Goal: Information Seeking & Learning: Learn about a topic

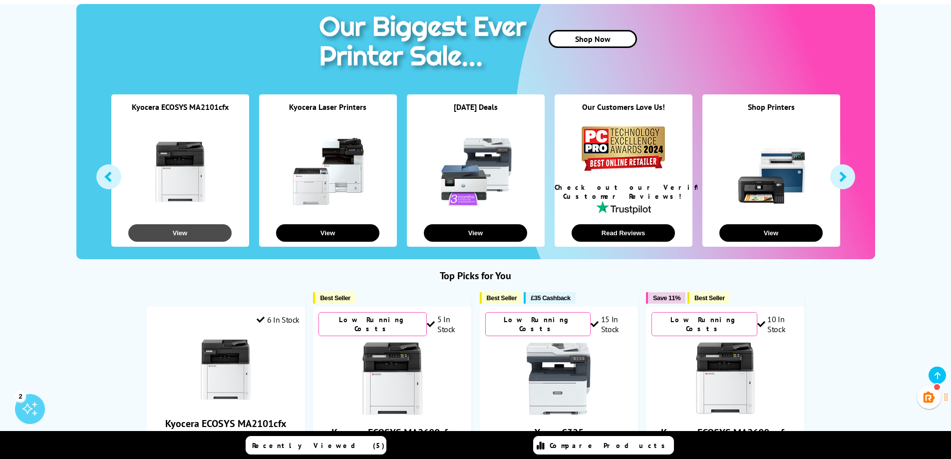
scroll to position [250, 0]
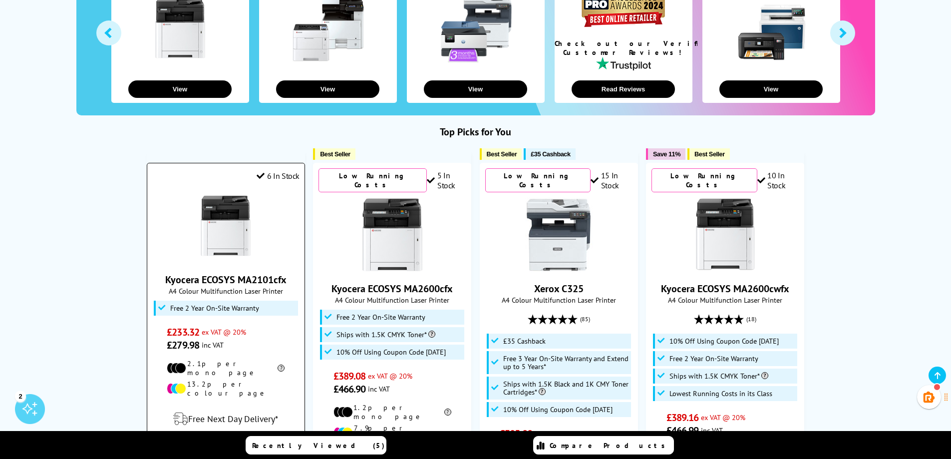
click at [234, 252] on img at bounding box center [225, 225] width 75 height 75
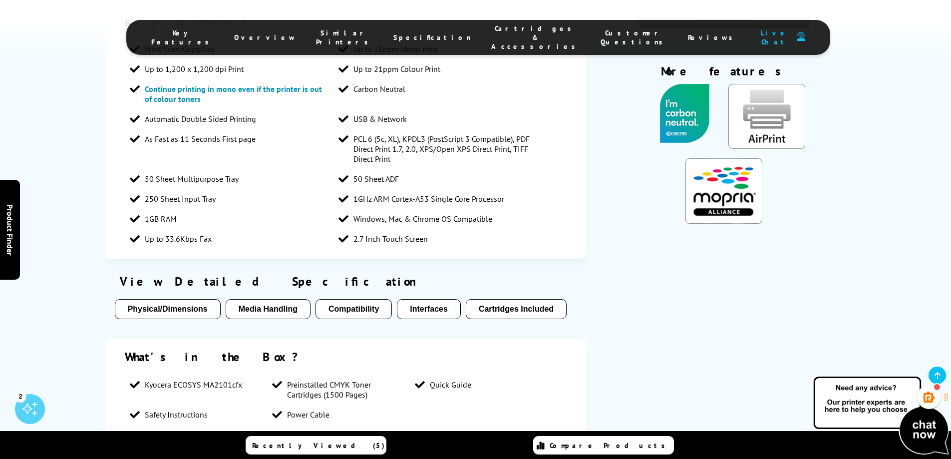
scroll to position [846, 0]
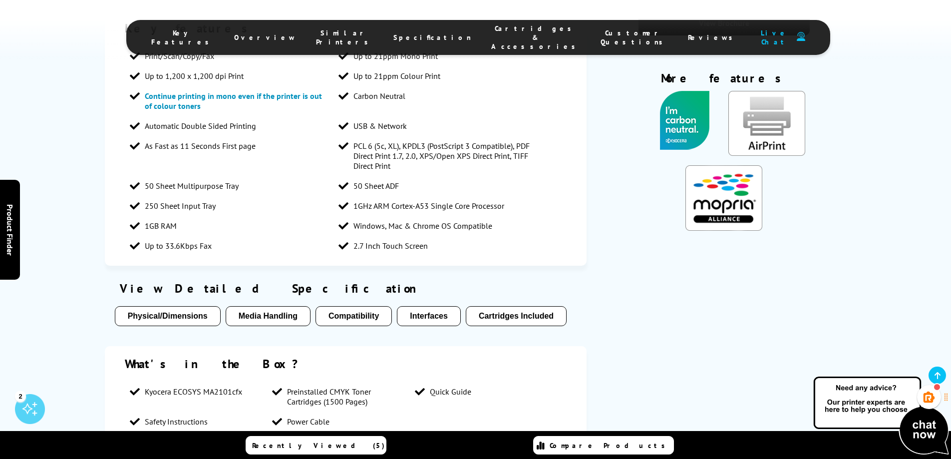
click at [497, 36] on span "Cartridges & Accessories" at bounding box center [535, 37] width 89 height 27
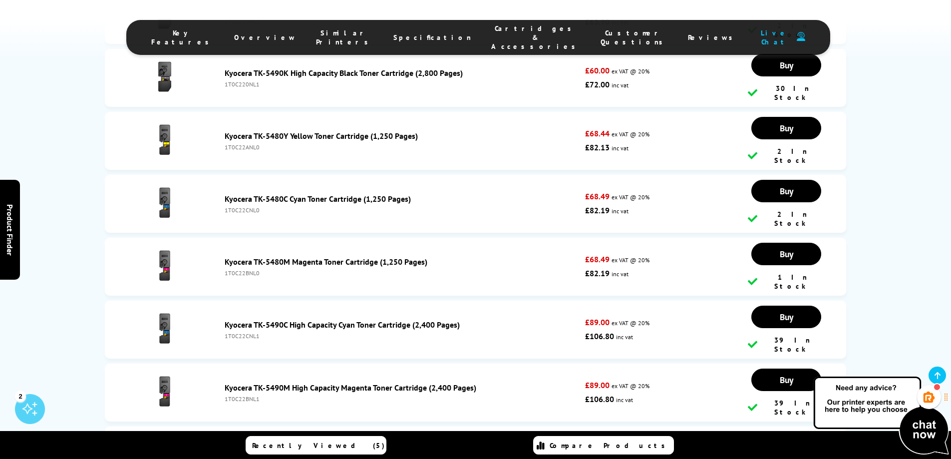
scroll to position [3433, 0]
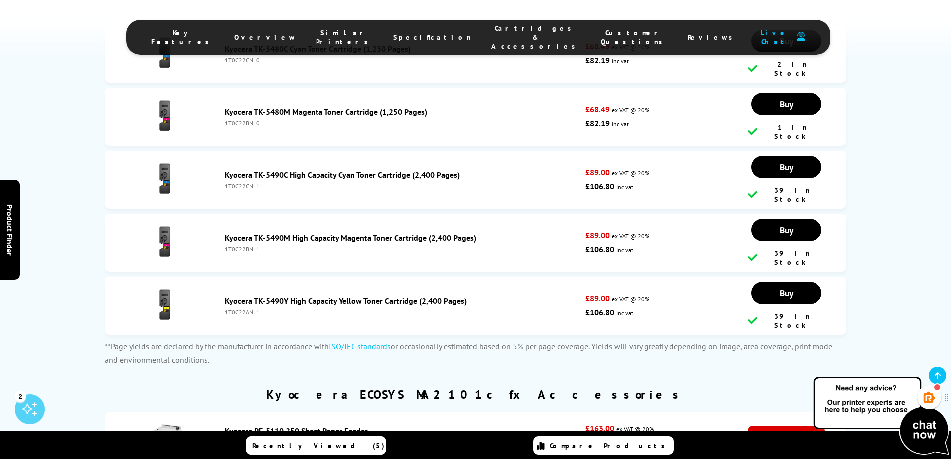
drag, startPoint x: 259, startPoint y: 253, endPoint x: 222, endPoint y: 253, distance: 36.9
click at [222, 425] on div "Kyocera PF-5110 250 Sheet Paper Feeder 1203R60UN0" at bounding box center [403, 435] width 366 height 20
copy div "1203R60UN0"
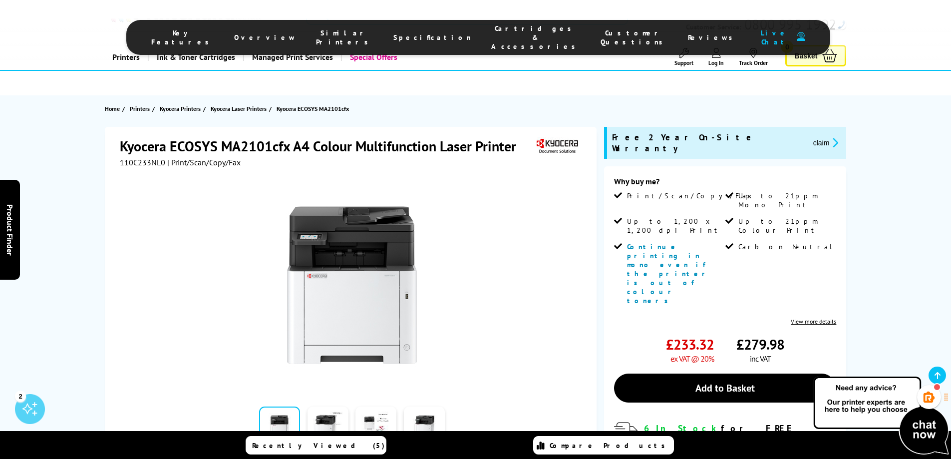
scroll to position [0, 0]
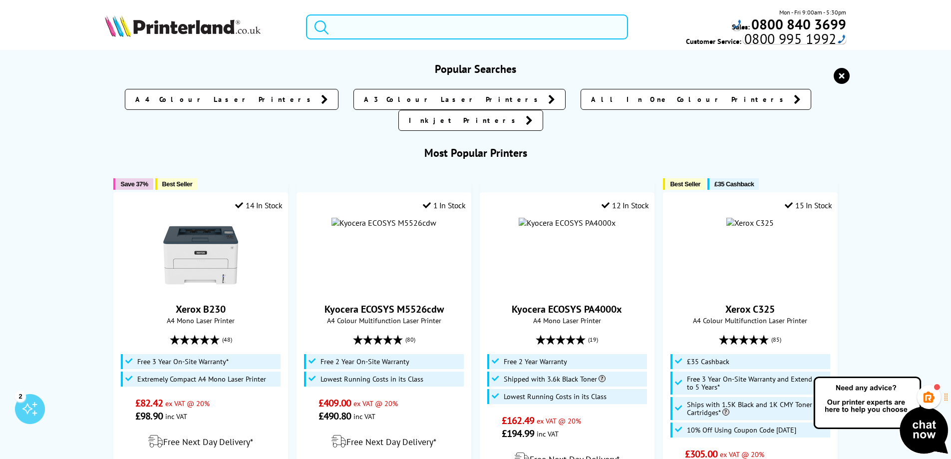
click at [397, 29] on input "search" at bounding box center [467, 26] width 322 height 25
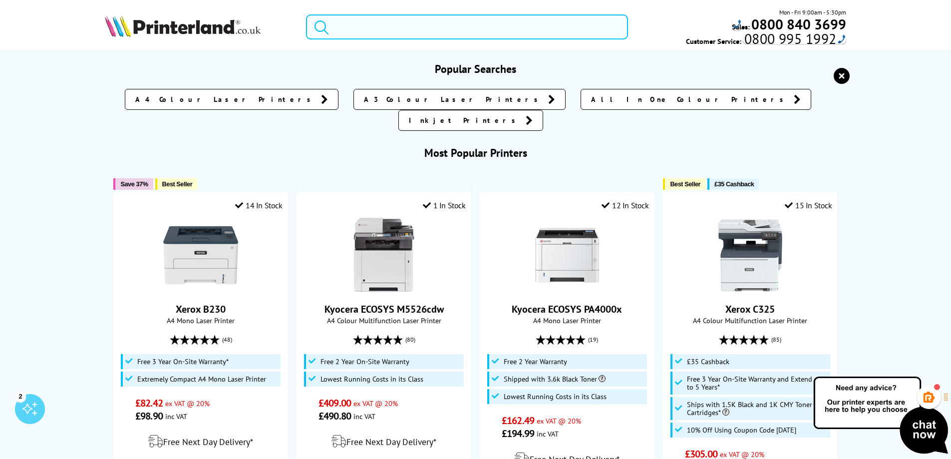
paste input "MA2600cfx"
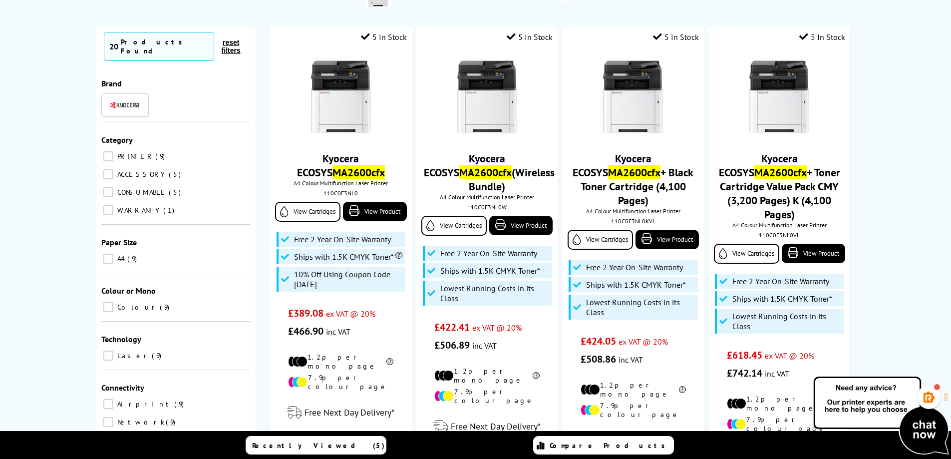
scroll to position [150, 0]
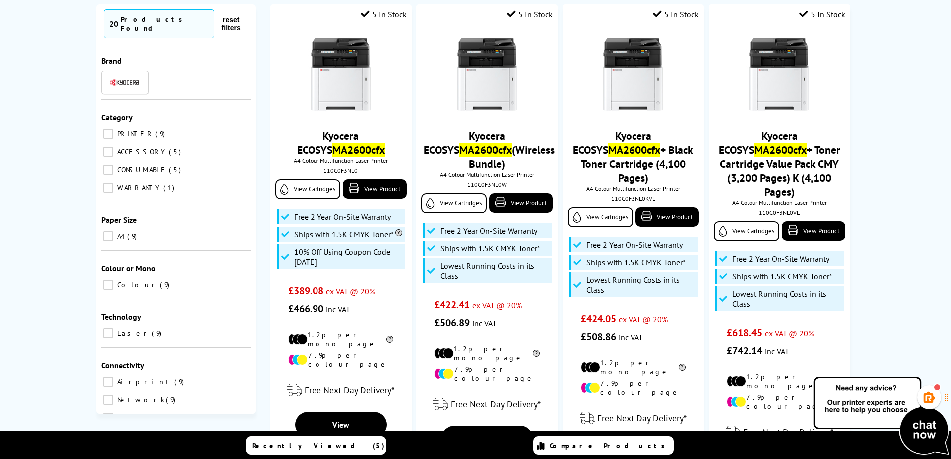
type input "MA2600cfx"
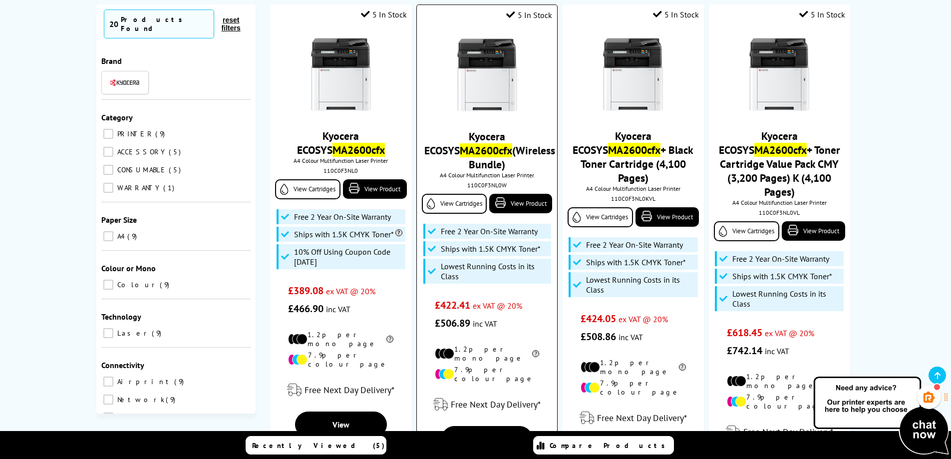
click at [491, 122] on div "Kyocera ECOSYS MA2600cfx (Wireless Bundle) A4 Colour Multifunction Laser Printe…" at bounding box center [487, 179] width 130 height 304
click at [492, 73] on img at bounding box center [487, 74] width 75 height 75
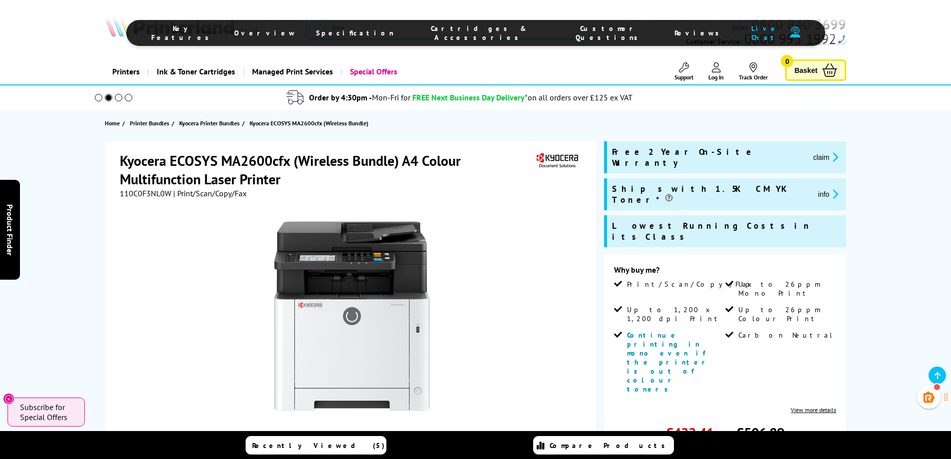
click at [470, 29] on span "Cartridges & Accessories" at bounding box center [479, 33] width 131 height 18
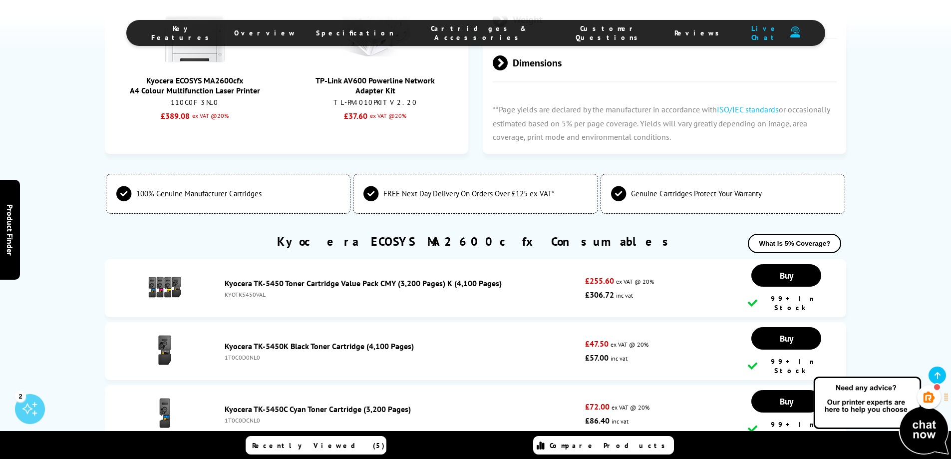
drag, startPoint x: 263, startPoint y: 245, endPoint x: 226, endPoint y: 249, distance: 37.1
click at [226, 322] on li "Kyocera TK-5450K Black Toner Cartridge (4,100 Pages) 1T0C0D0NL0 £47.50 ex VAT @…" at bounding box center [476, 351] width 742 height 58
copy div "1T0C0D0NL0"
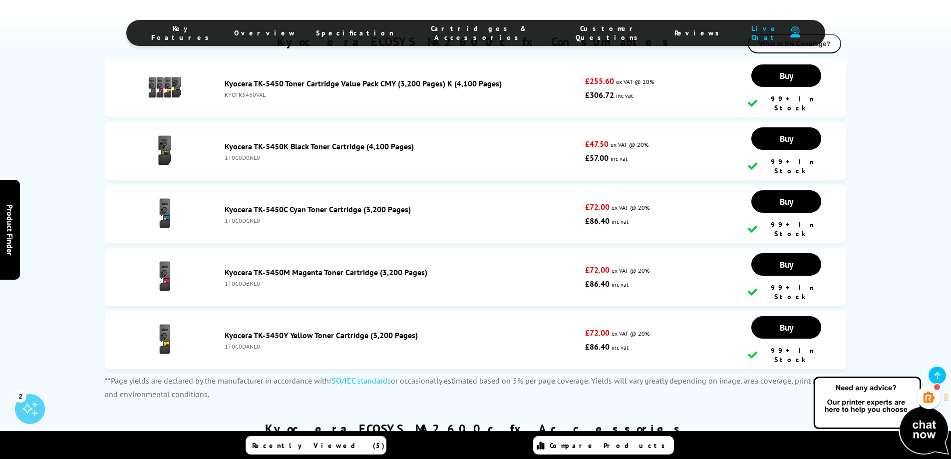
scroll to position [2368, 0]
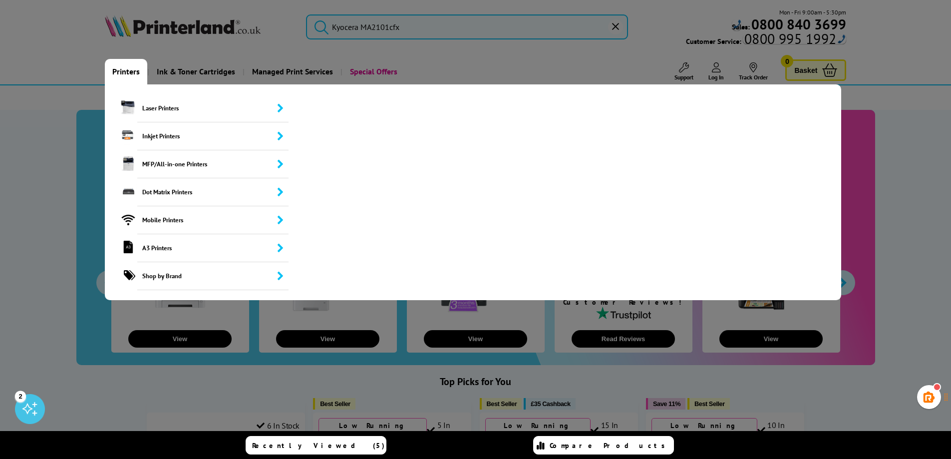
click at [120, 68] on link "Printers" at bounding box center [126, 71] width 42 height 25
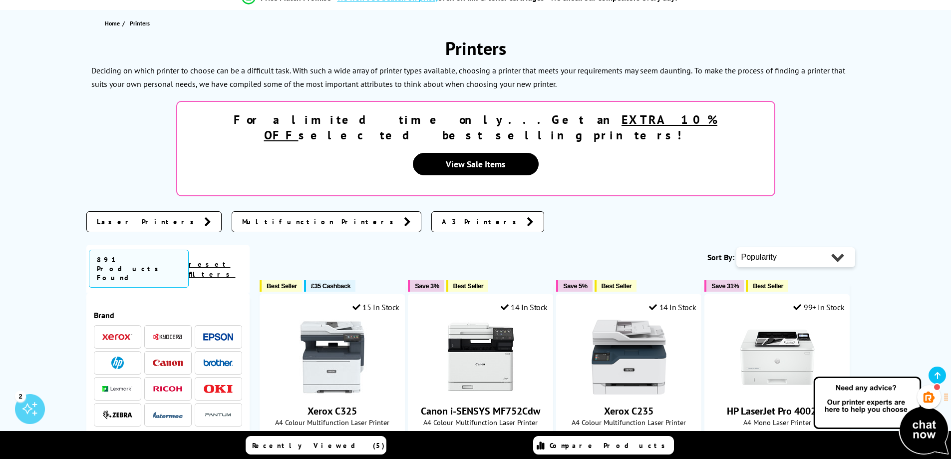
click at [222, 359] on img at bounding box center [218, 362] width 30 height 7
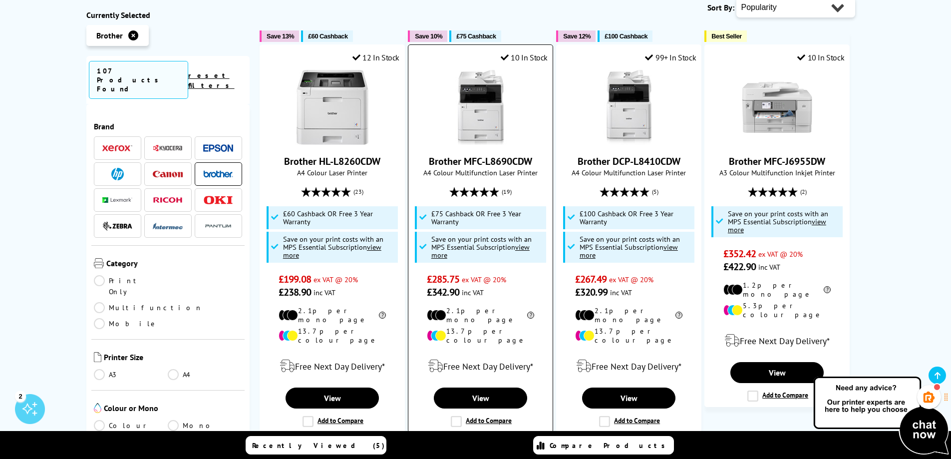
scroll to position [200, 0]
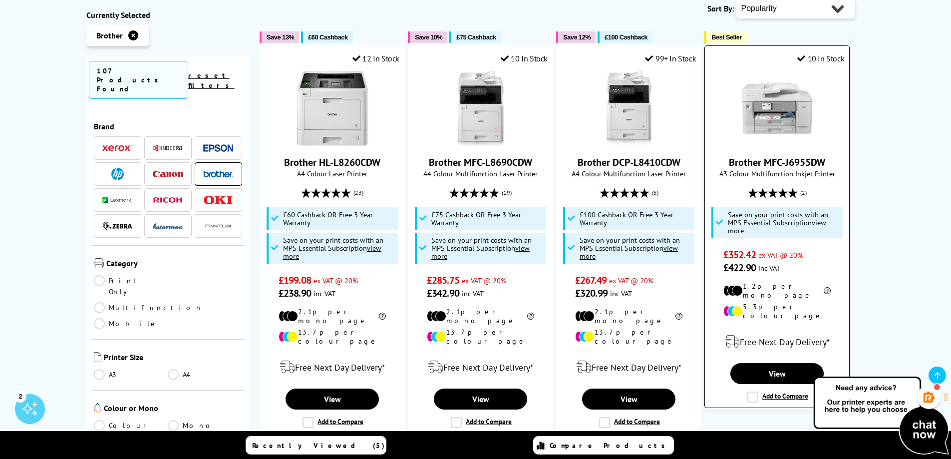
click at [776, 126] on img at bounding box center [777, 108] width 75 height 75
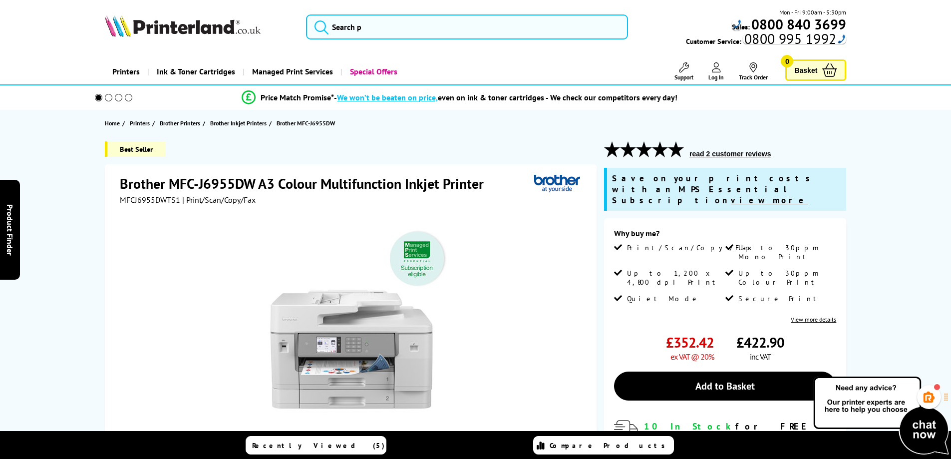
click at [254, 178] on div "Brother MFC-J6955DW A3 Colour Multifunction Inkjet Printer MFCJ6955DWTS1 | Prin…" at bounding box center [351, 380] width 492 height 432
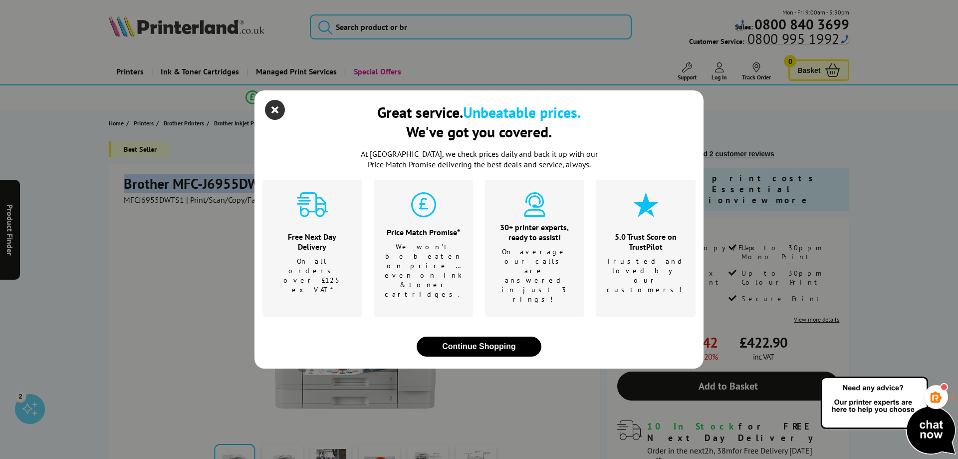
click at [272, 120] on icon "close modal" at bounding box center [275, 110] width 20 height 20
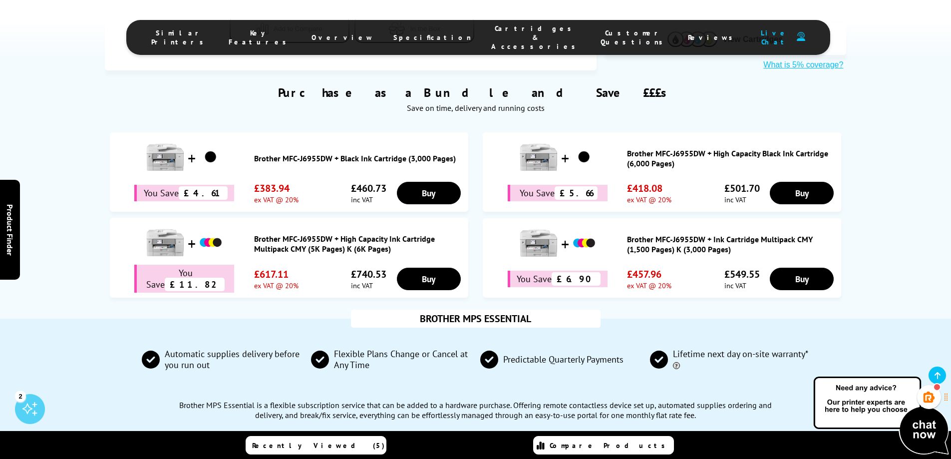
scroll to position [549, 0]
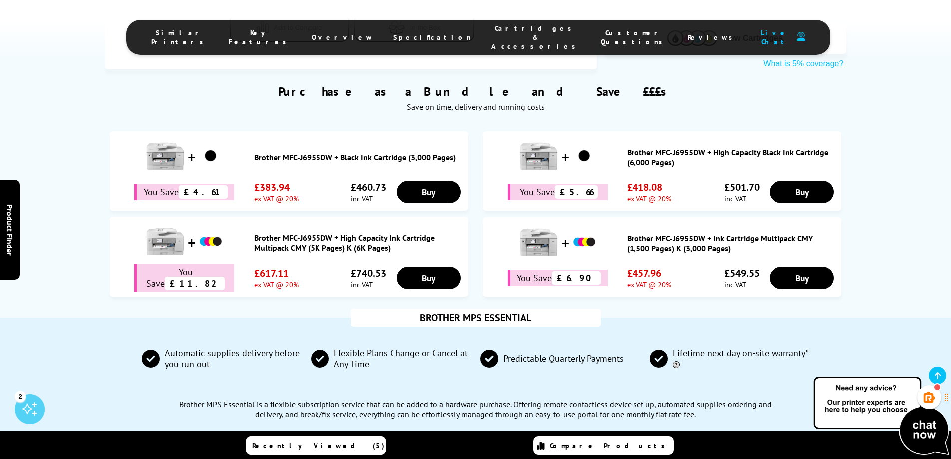
click at [498, 33] on span "Cartridges & Accessories" at bounding box center [535, 37] width 89 height 27
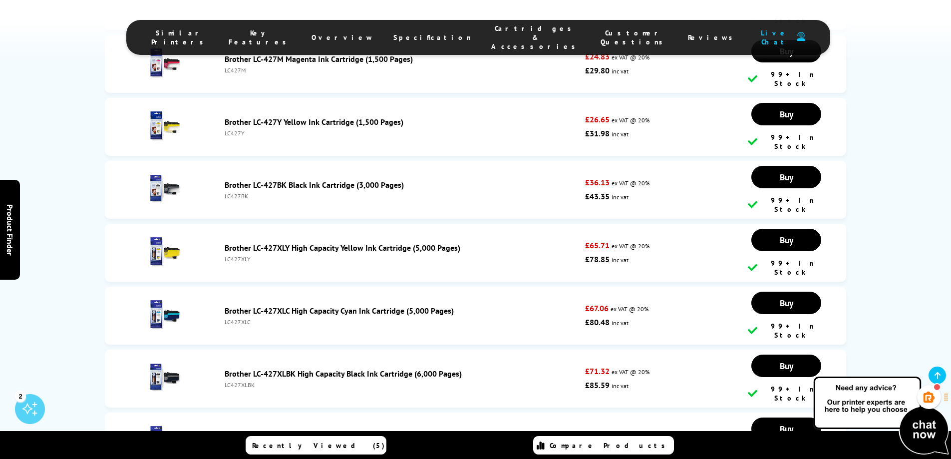
scroll to position [3535, 0]
